Goal: Task Accomplishment & Management: Use online tool/utility

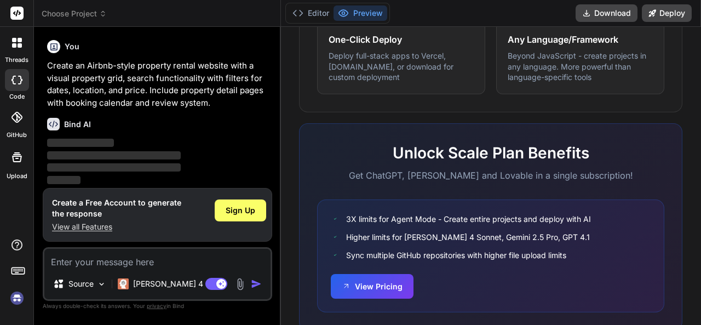
scroll to position [744, 0]
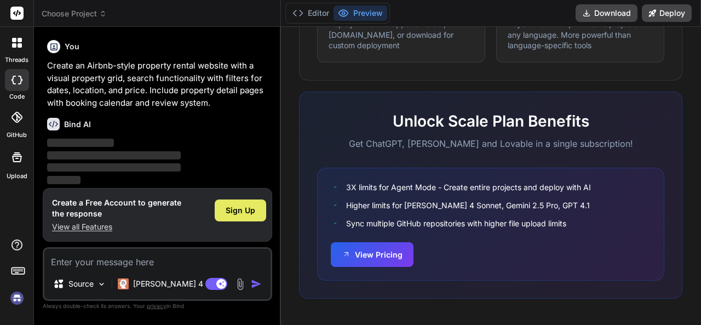
click at [237, 210] on span "Sign Up" at bounding box center [241, 210] width 30 height 11
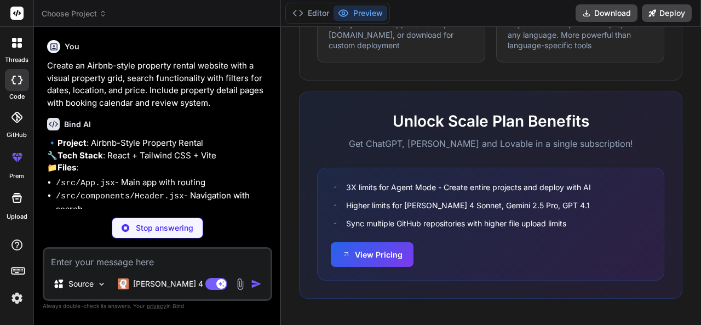
scroll to position [110, 0]
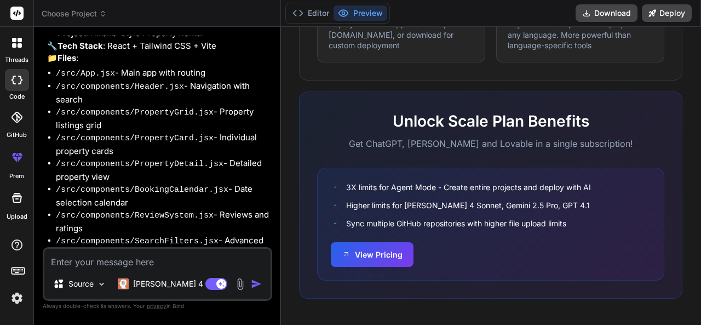
type textarea "x"
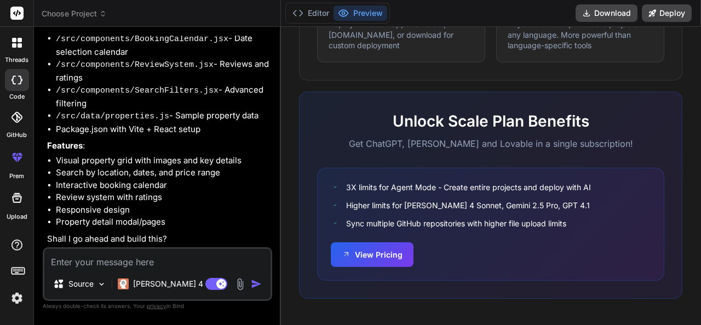
scroll to position [277, 0]
click at [129, 261] on textarea at bounding box center [157, 259] width 226 height 20
type textarea "y"
type textarea "x"
type textarea "ye"
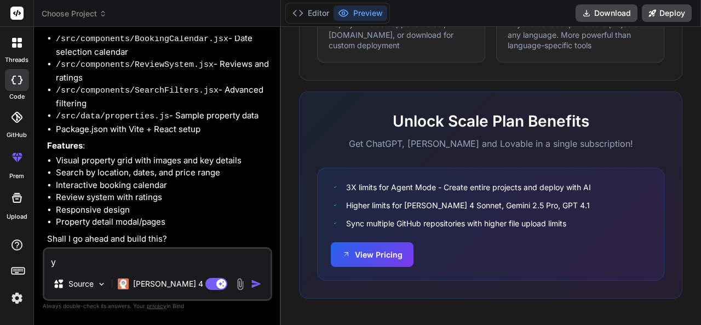
type textarea "x"
type textarea "yes"
type textarea "x"
type textarea "yes"
click at [255, 283] on img "button" at bounding box center [256, 283] width 11 height 11
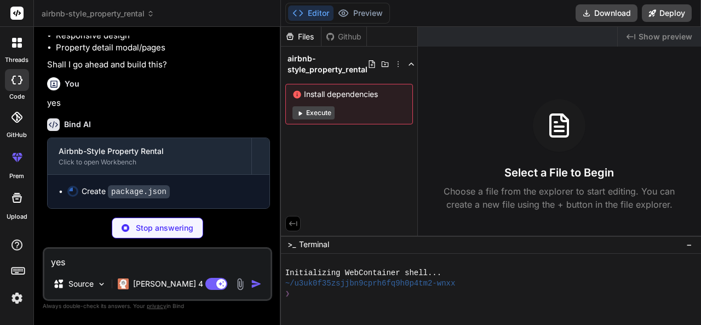
scroll to position [450, 0]
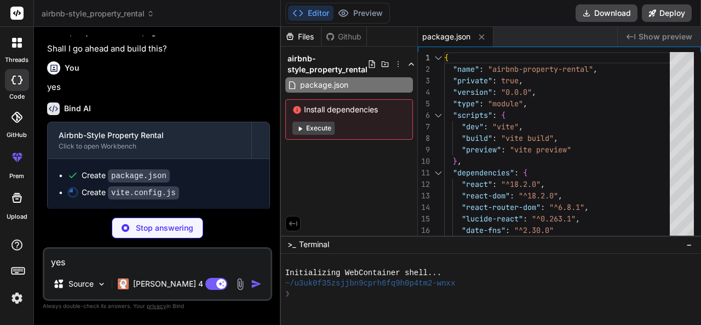
type textarea "x"
type textarea "import { defineConfig } from 'vite' import react from '@vitejs/plugin-react' ex…"
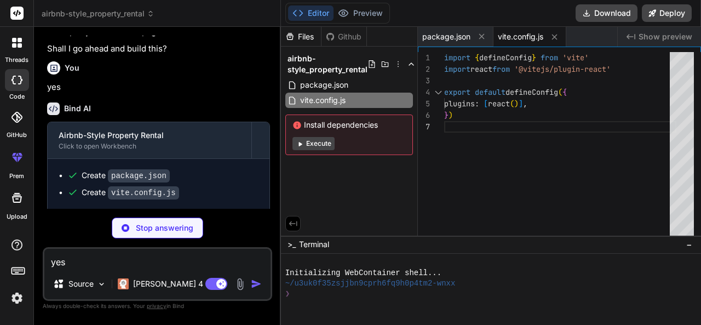
type textarea "x"
type textarea "}"
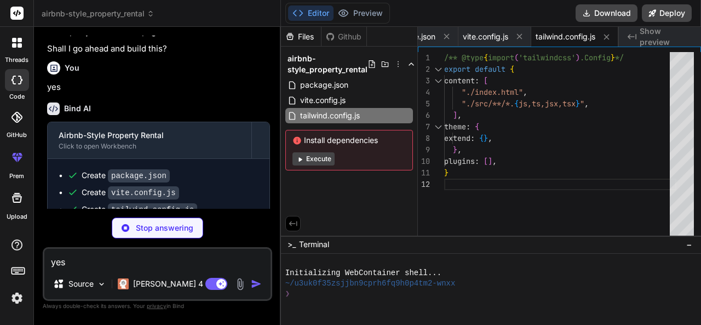
type textarea "x"
type textarea "export default { plugins: { tailwindcss: {}, autoprefixer: {}, }, }"
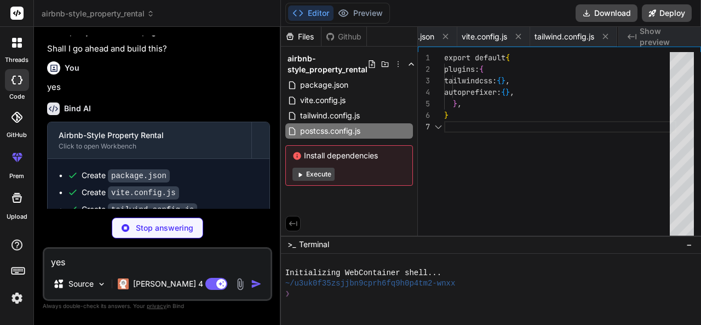
scroll to position [0, 125]
type textarea "x"
type textarea "<body> <div id="root"></div> <script type="module" src="/src/main.jsx"></script…"
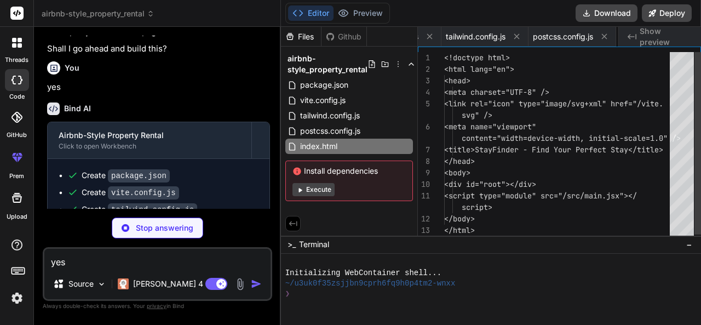
scroll to position [0, 191]
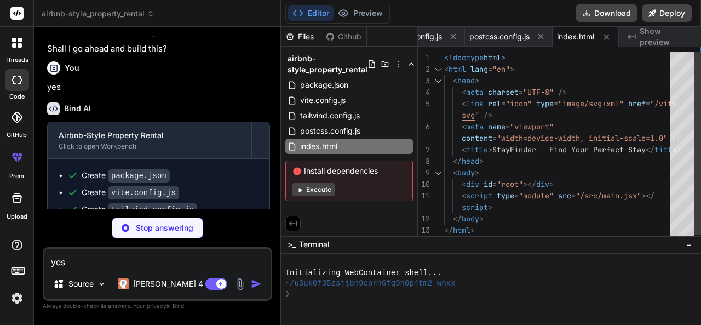
type textarea "x"
type textarea ")"
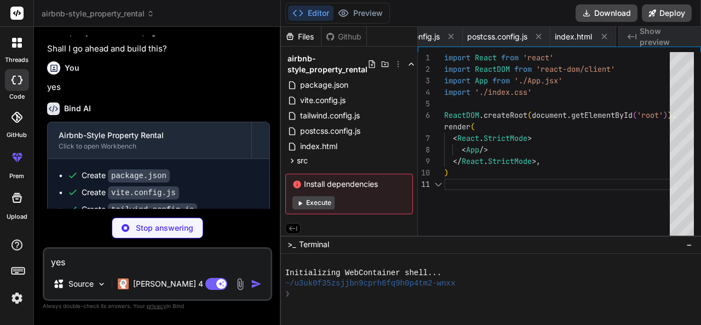
scroll to position [0, 256]
type textarea "x"
type textarea ".calendar-day.in-range { @apply bg-rose-100 text-rose-800 hover:bg-rose-200; } …"
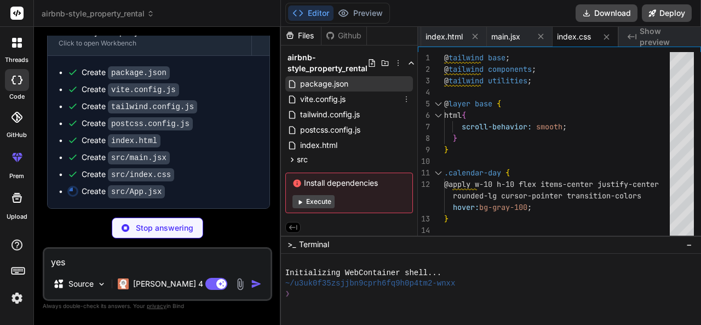
scroll to position [2, 0]
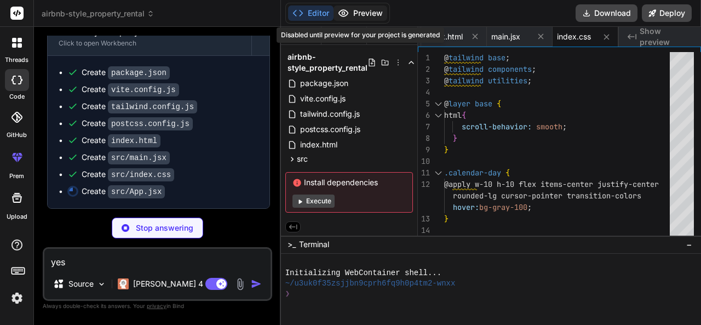
type textarea "x"
type textarea "} export default App"
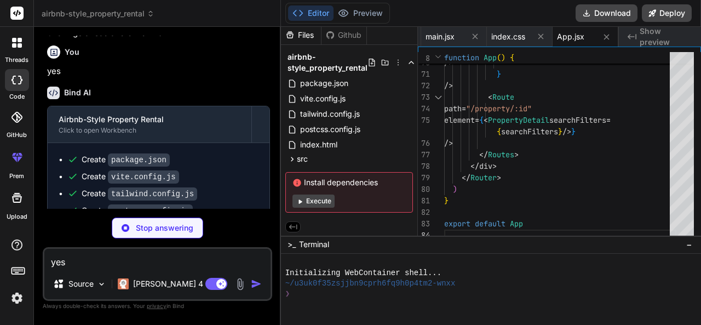
scroll to position [582, 0]
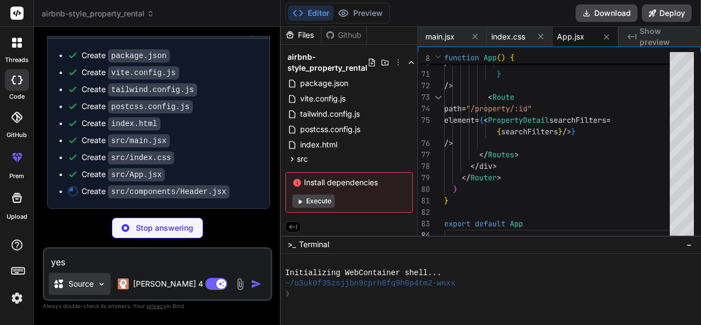
click at [94, 285] on div "Source" at bounding box center [80, 284] width 62 height 22
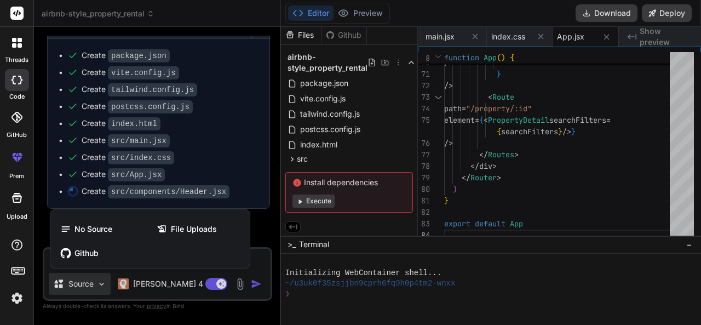
type textarea "x"
type textarea "} export default Header"
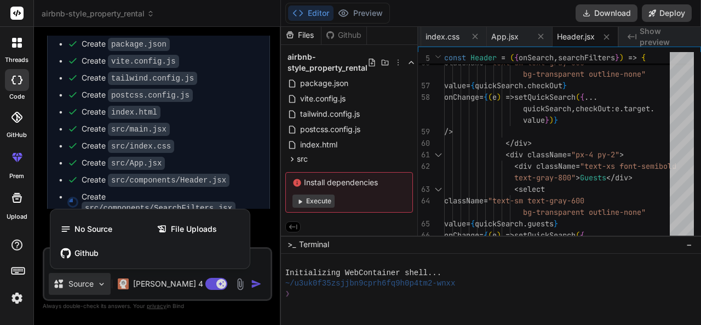
click at [94, 285] on div at bounding box center [350, 162] width 701 height 325
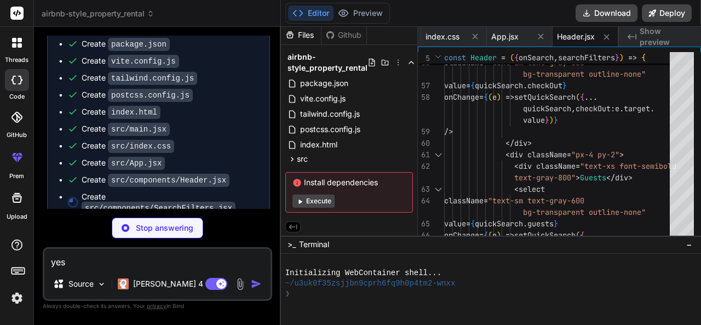
click at [21, 13] on rect at bounding box center [16, 13] width 13 height 13
click at [18, 295] on img at bounding box center [17, 298] width 19 height 19
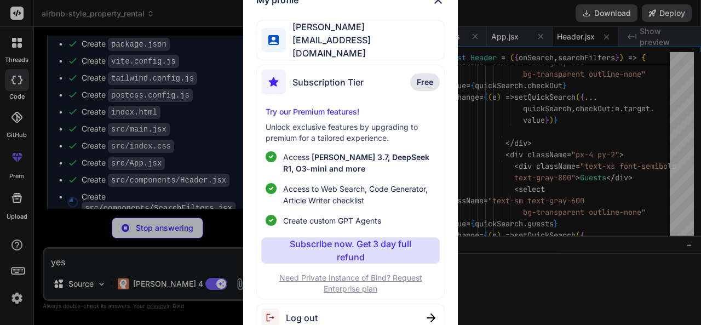
type textarea "x"
type textarea "</button> </div> </div> </div> </div> ) } export default SearchFilters"
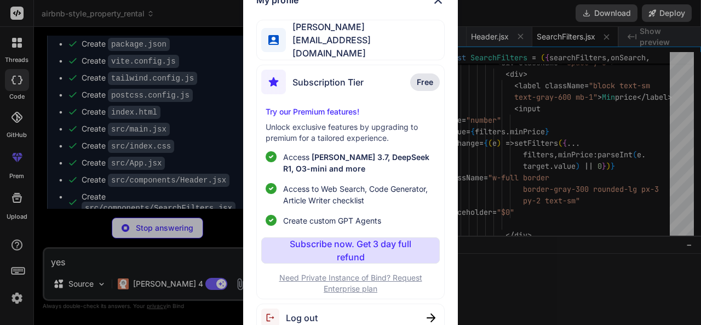
type textarea "x"
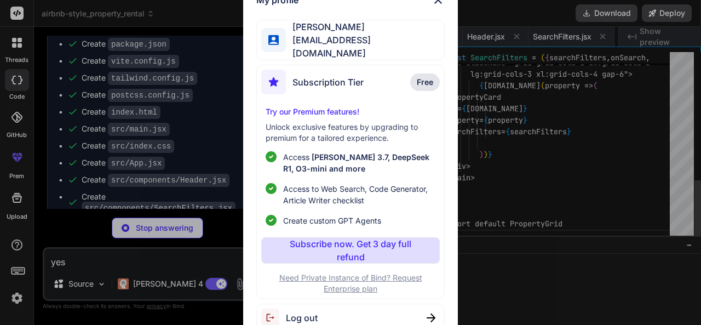
scroll to position [0, 627]
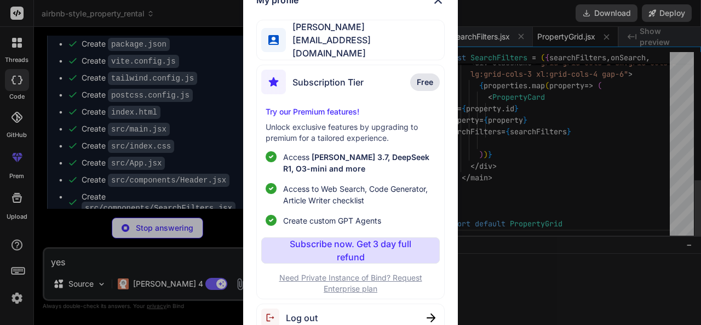
click at [437, 7] on img at bounding box center [438, -1] width 13 height 13
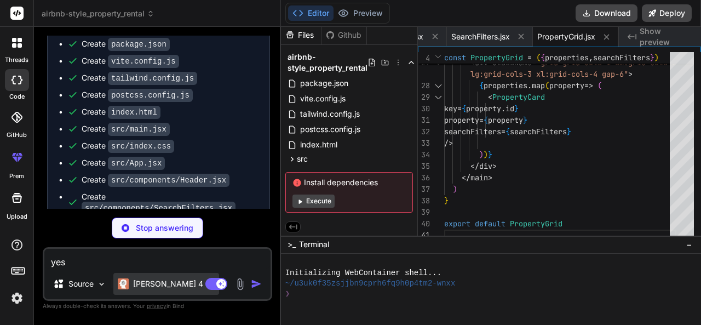
click at [156, 287] on p "[PERSON_NAME] 4 S.." at bounding box center [174, 283] width 82 height 11
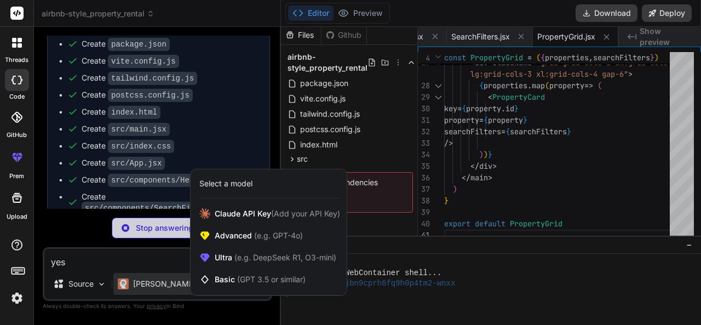
type textarea "x"
type textarea "} export default PropertyCard"
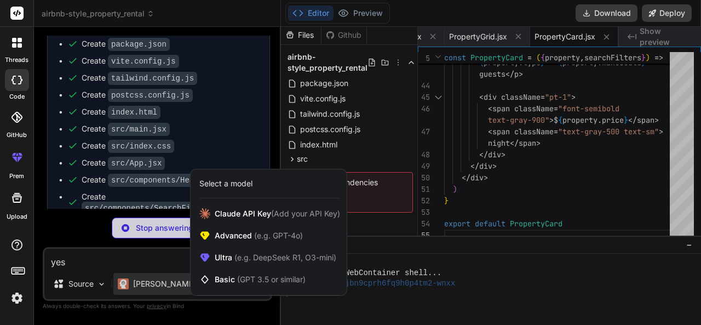
click at [44, 232] on div at bounding box center [350, 162] width 701 height 325
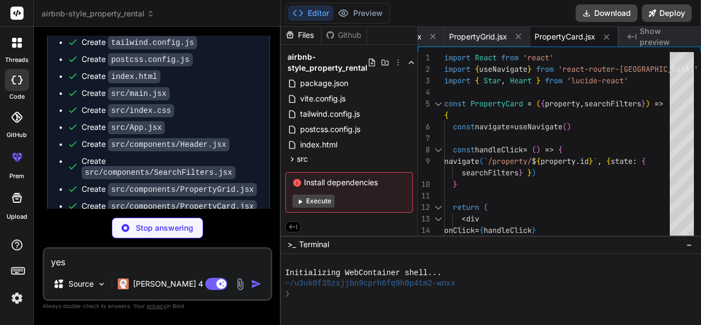
scroll to position [648, 0]
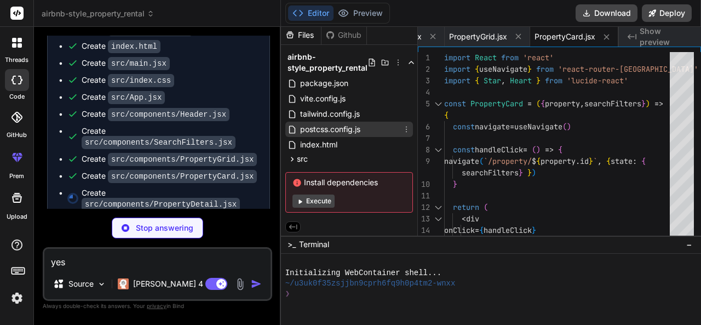
type textarea "x"
type textarea "} export default PropertyDetail"
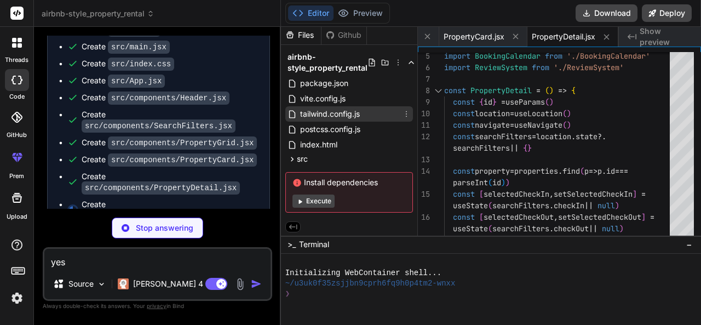
scroll to position [0, 0]
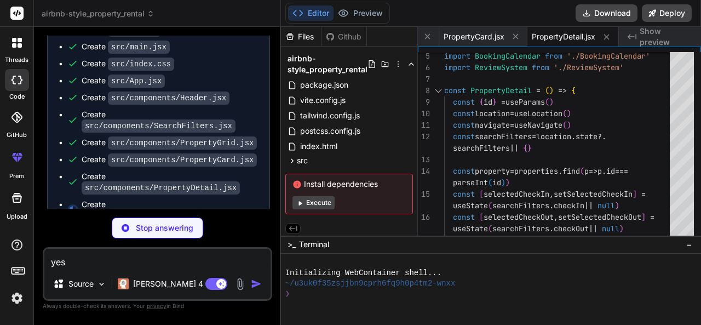
type textarea "x"
type textarea "export default BookingCalendar"
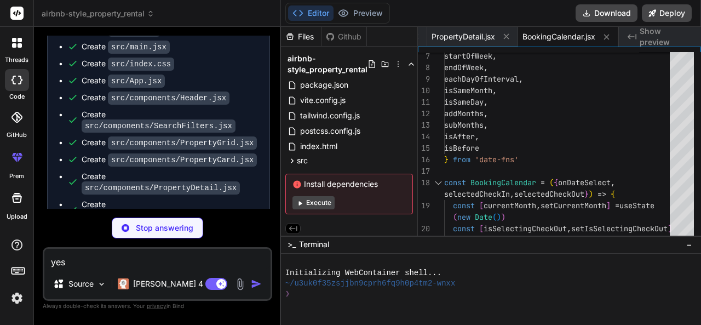
scroll to position [681, 0]
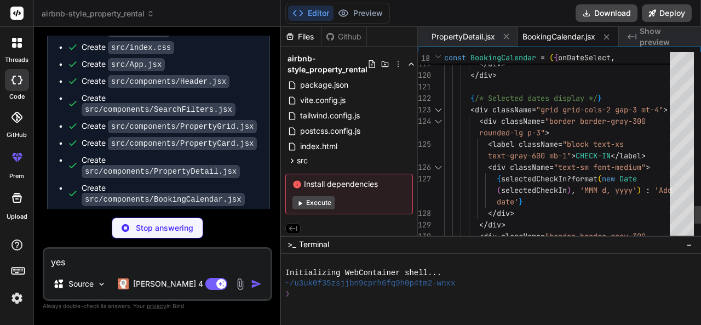
type textarea "x"
type textarea ")} </div> ) } export default ReviewSystem"
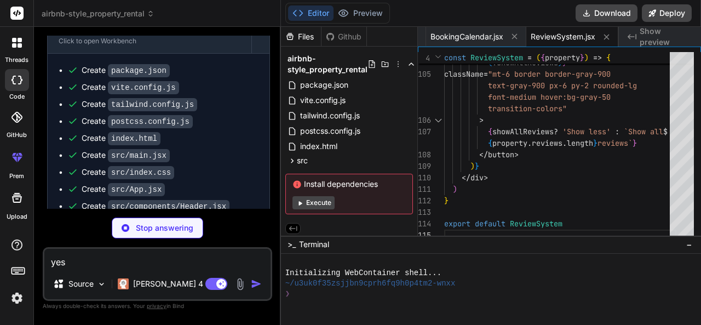
scroll to position [697, 0]
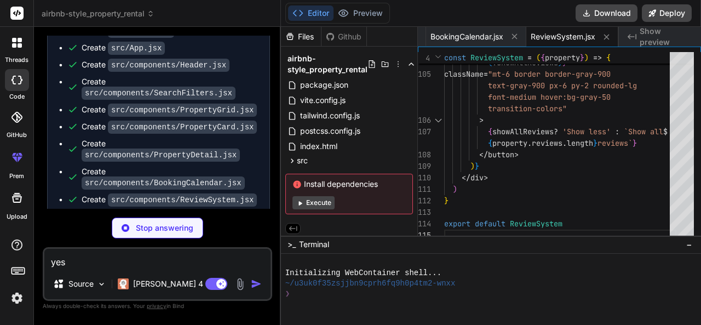
type textarea "x"
type textarea "]"
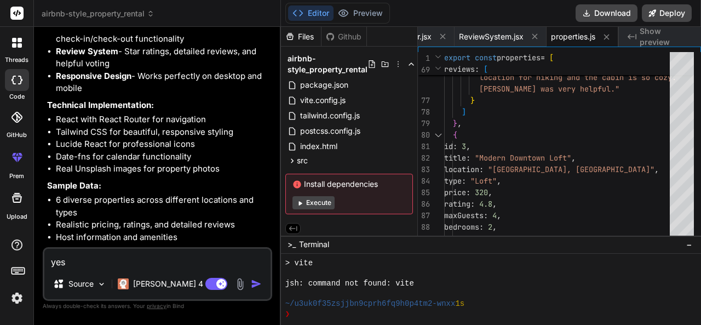
scroll to position [1165, 0]
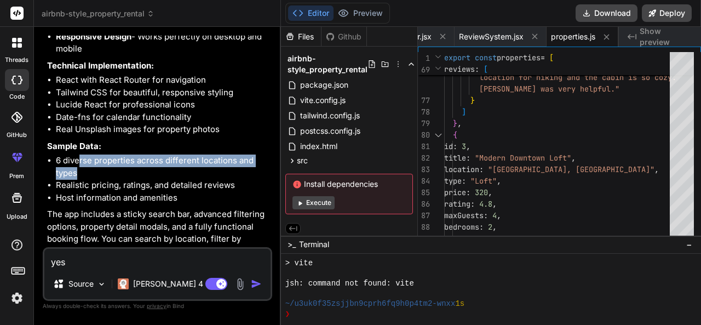
drag, startPoint x: 78, startPoint y: 138, endPoint x: 239, endPoint y: 143, distance: 161.7
click at [239, 155] on li "6 diverse properties across different locations and types" at bounding box center [163, 167] width 214 height 25
click at [601, 8] on button "Download" at bounding box center [607, 13] width 62 height 18
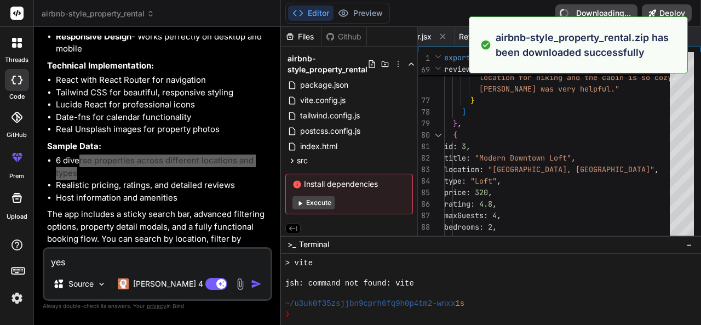
type textarea "x"
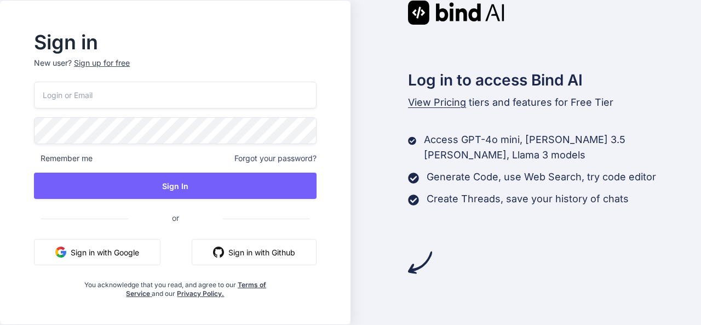
click at [123, 252] on button "Sign in with Google" at bounding box center [97, 252] width 127 height 26
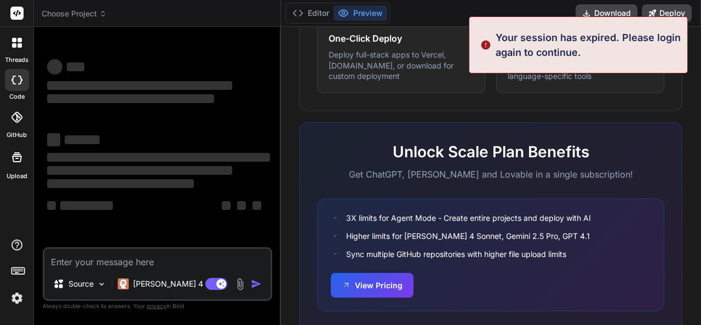
scroll to position [744, 0]
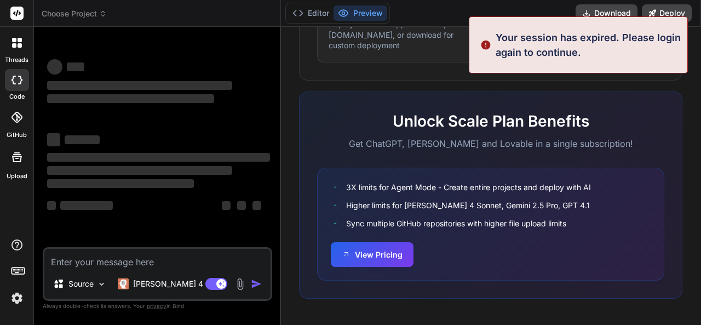
type textarea "x"
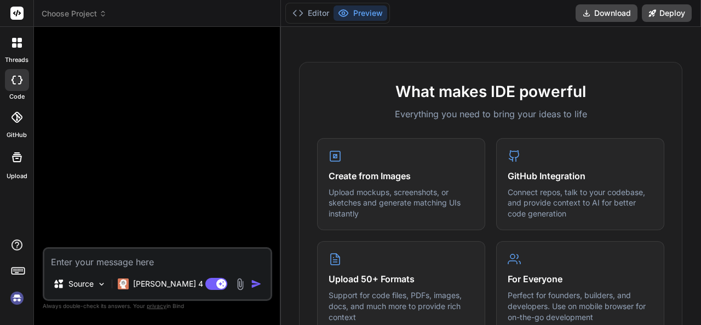
scroll to position [251, 0]
